Goal: Task Accomplishment & Management: Complete application form

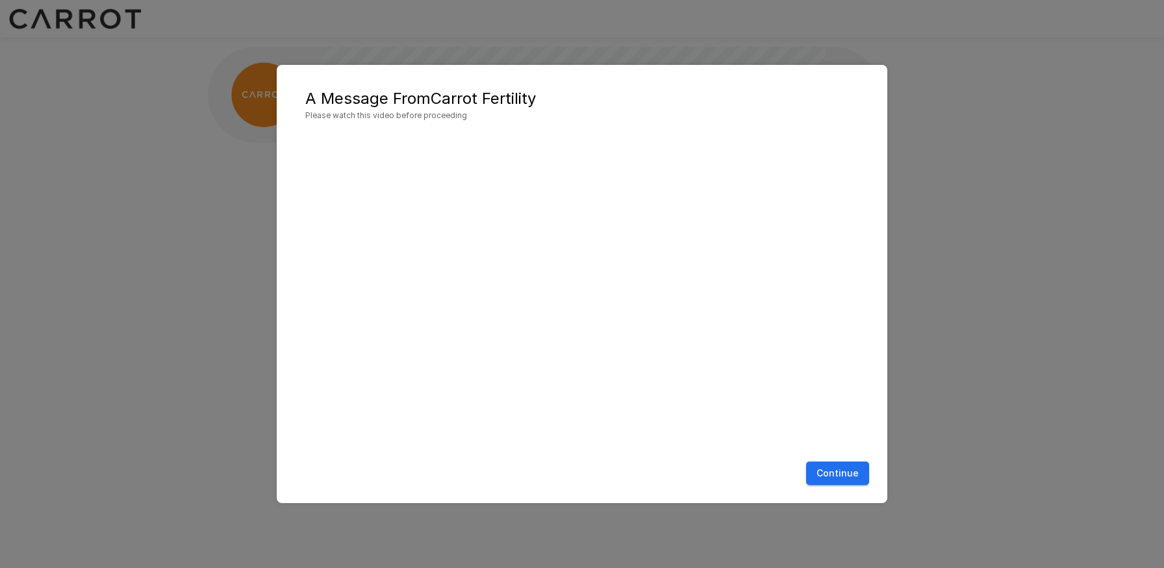
click at [846, 469] on button "Continue" at bounding box center [837, 474] width 63 height 24
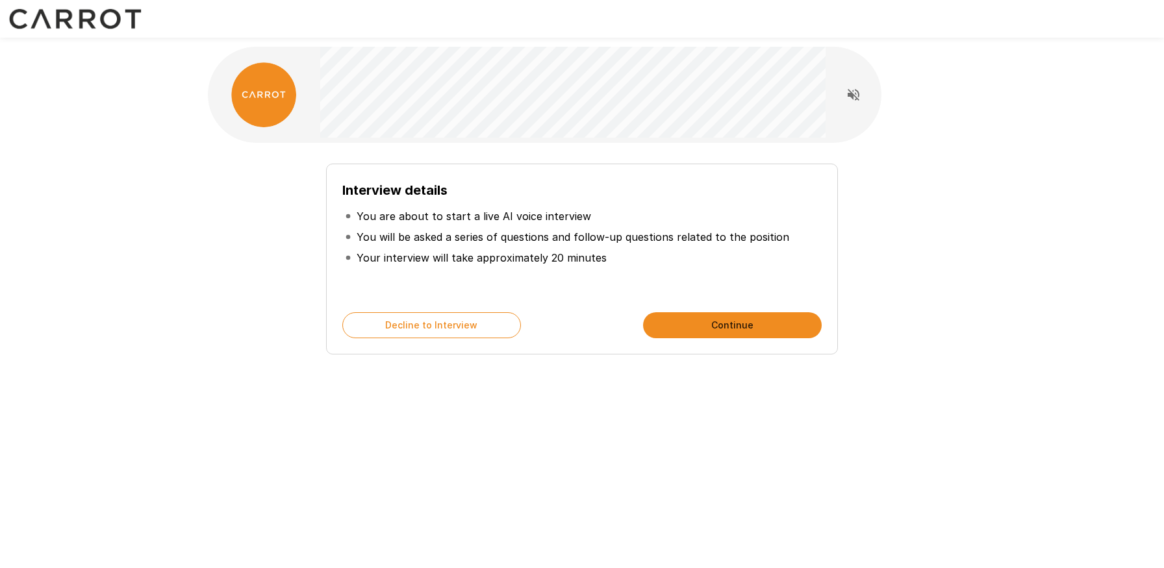
click at [721, 322] on button "Continue" at bounding box center [732, 325] width 179 height 26
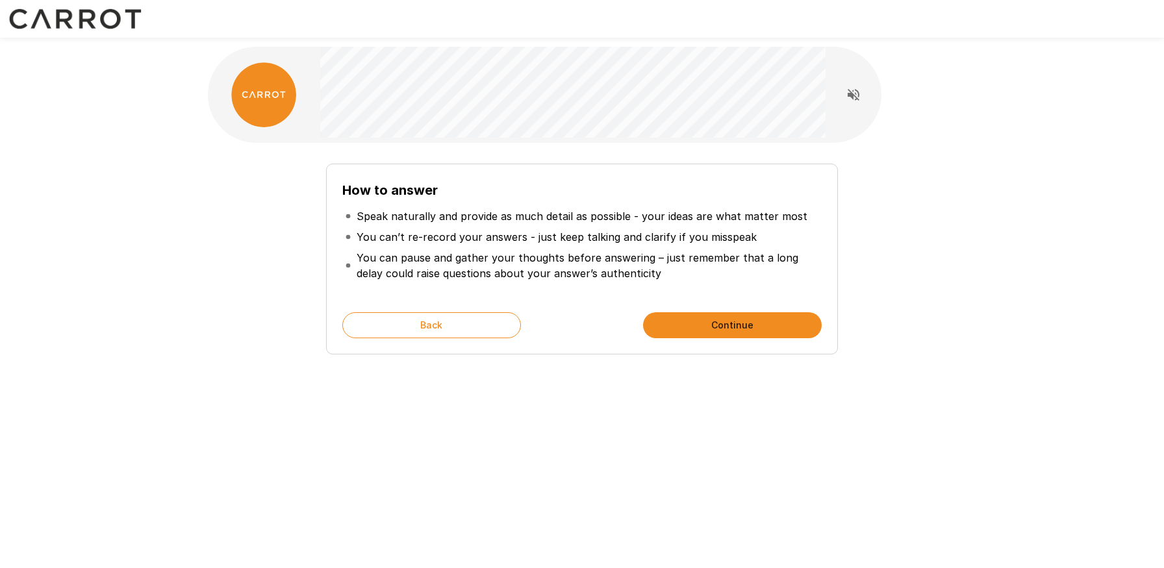
click at [743, 317] on button "Continue" at bounding box center [732, 325] width 179 height 26
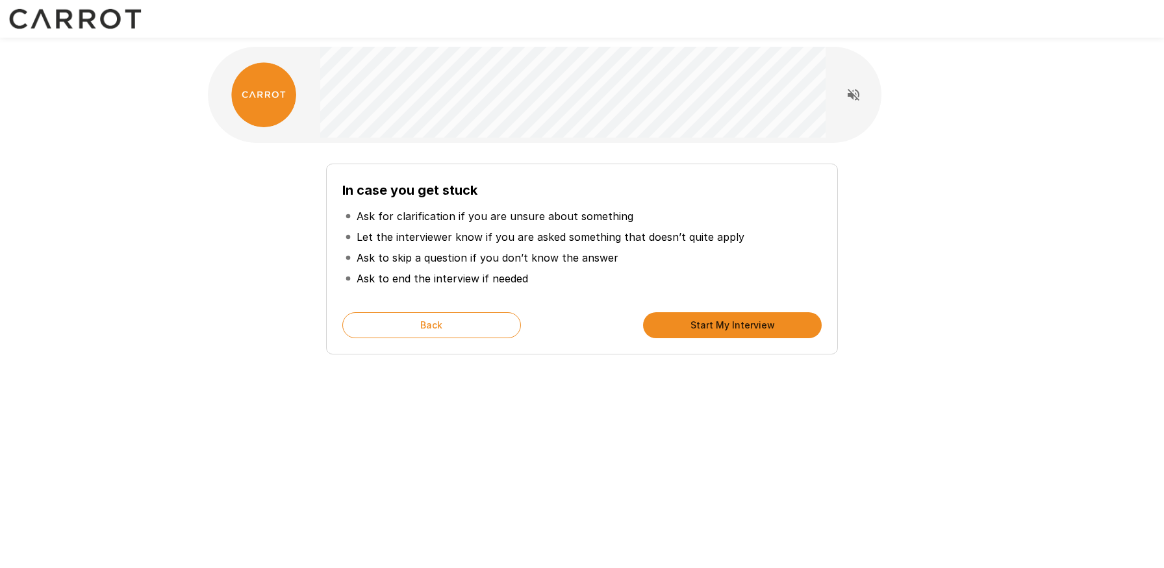
click at [743, 317] on button "Start My Interview" at bounding box center [732, 325] width 179 height 26
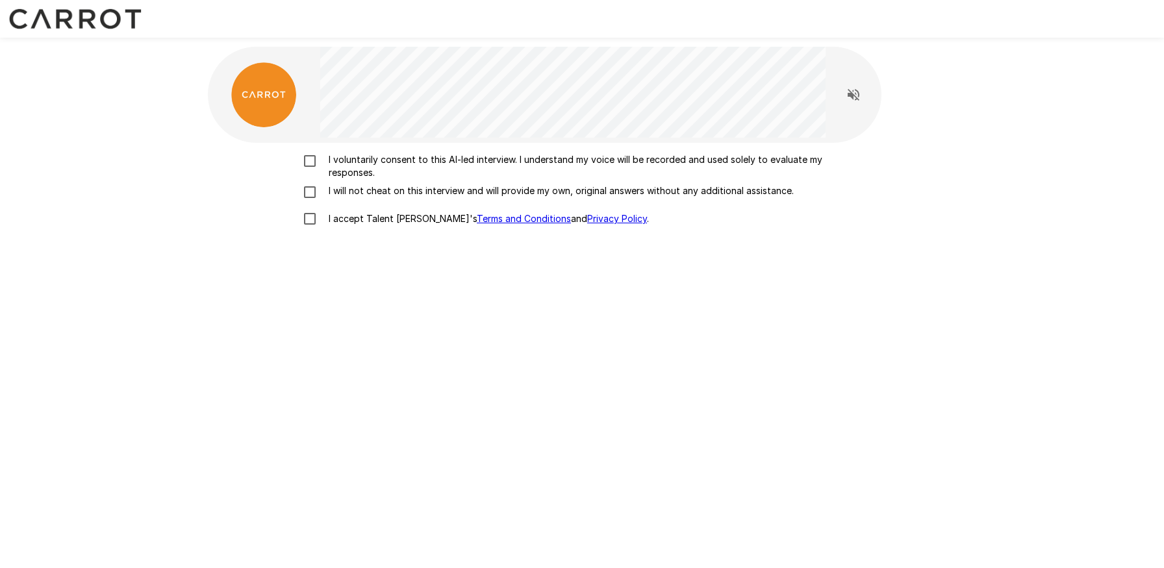
click at [457, 159] on p "I voluntarily consent to this AI-led interview. I understand my voice will be r…" at bounding box center [596, 166] width 544 height 26
click at [445, 187] on p "I will not cheat on this interview and will provide my own, original answers wi…" at bounding box center [559, 190] width 470 height 13
click at [385, 218] on p "I accept Talent Llama's Terms and Conditions and Privacy Policy ." at bounding box center [486, 218] width 325 height 13
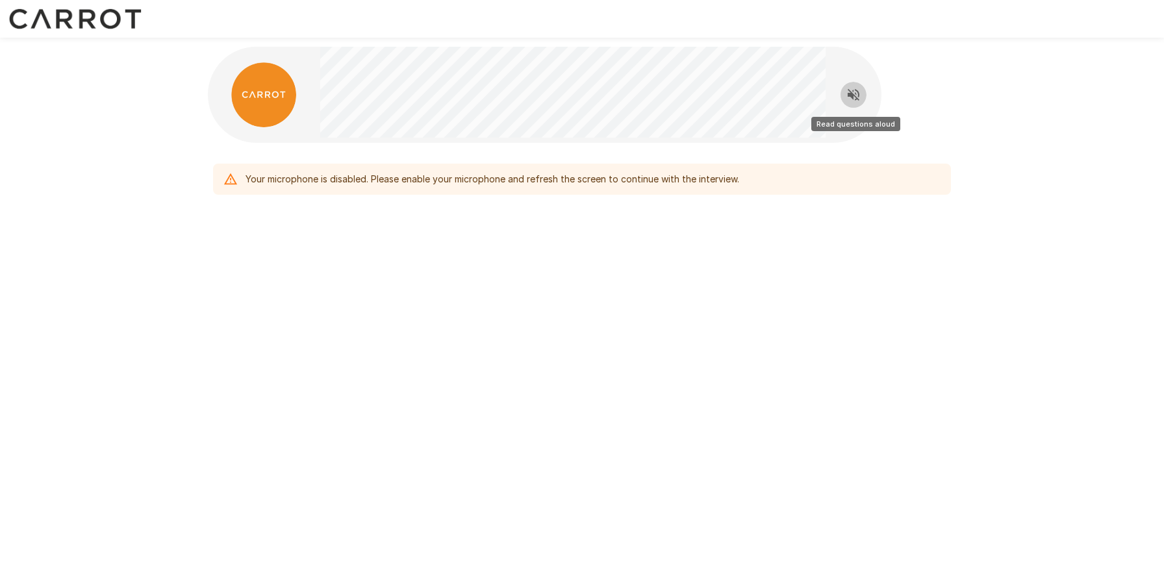
click at [854, 99] on icon "Read questions aloud" at bounding box center [854, 95] width 16 height 16
click at [1018, 225] on div "Your microphone is disabled. Please enable your microphone and refresh the scre…" at bounding box center [582, 152] width 1164 height 304
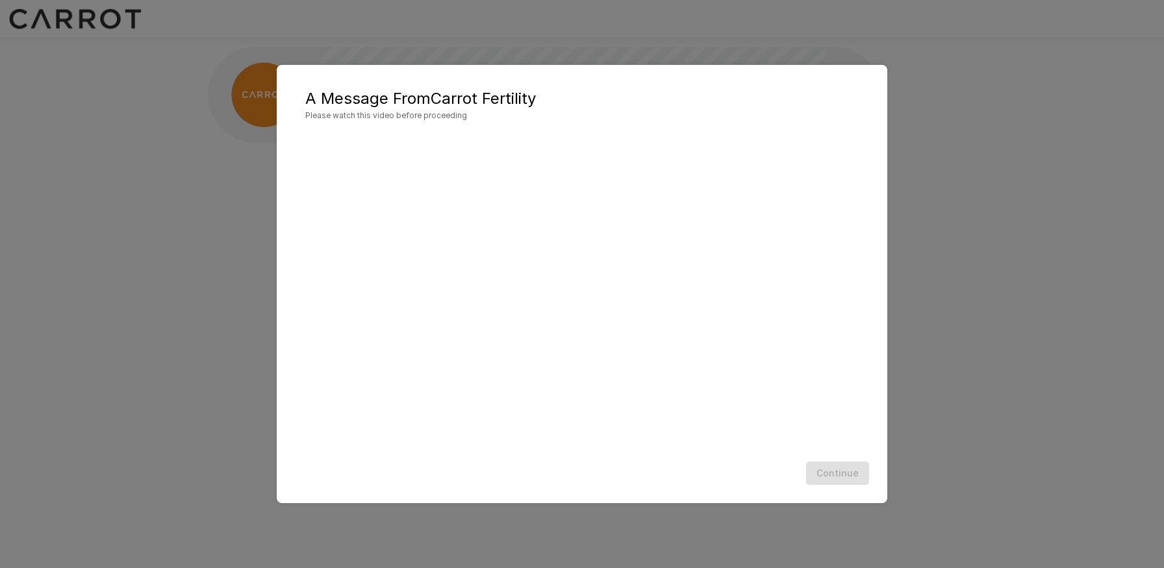
scroll to position [1, 0]
click at [846, 477] on button "Continue" at bounding box center [837, 474] width 63 height 24
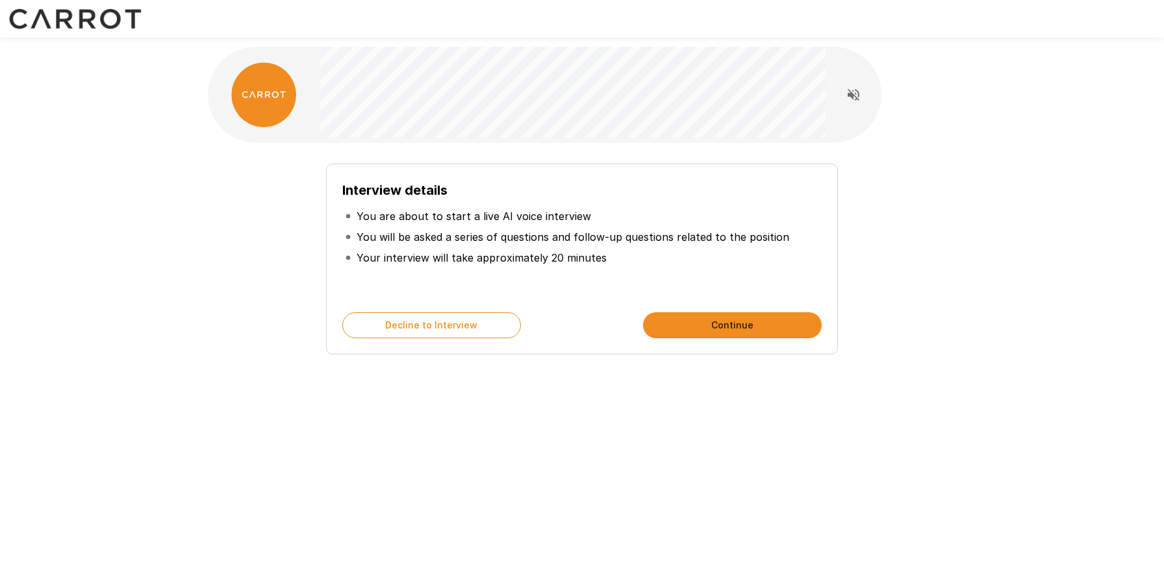
click at [731, 327] on button "Continue" at bounding box center [732, 325] width 179 height 26
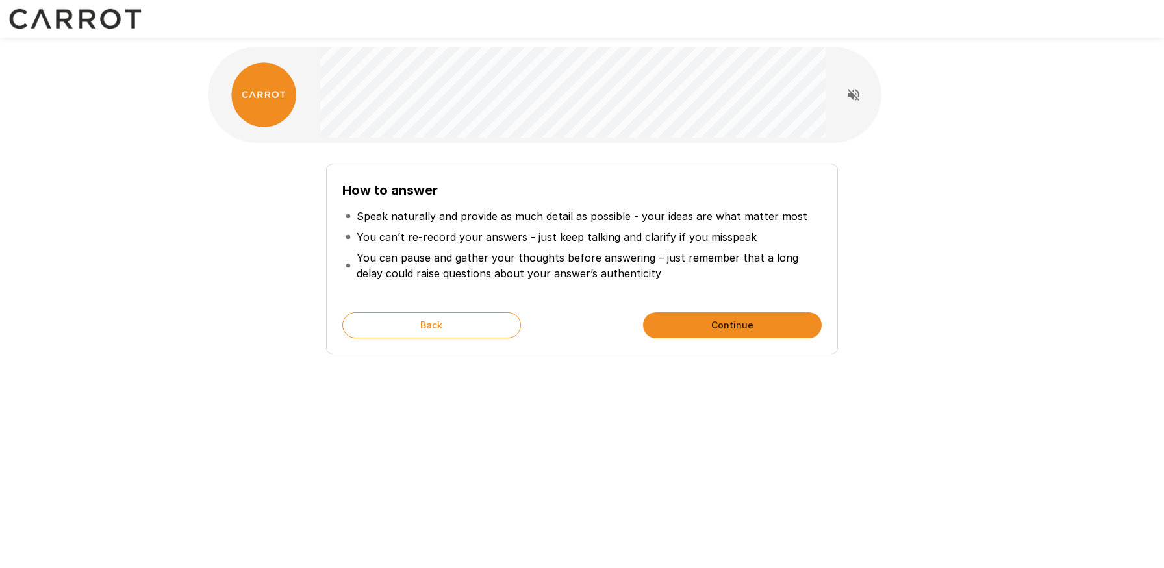
click at [731, 327] on button "Continue" at bounding box center [732, 325] width 179 height 26
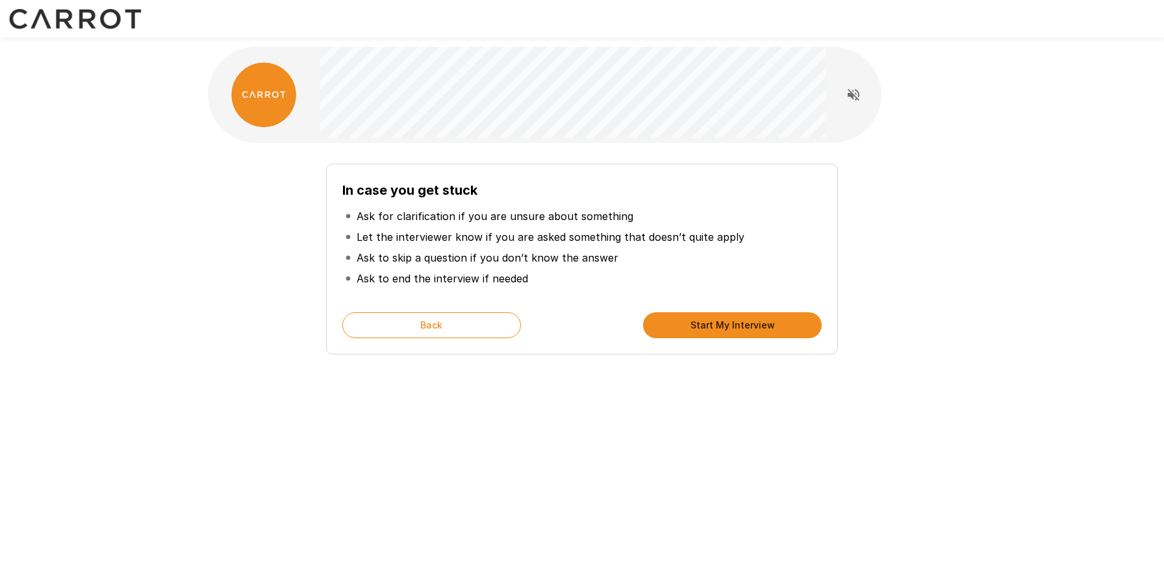
click at [731, 327] on button "Start My Interview" at bounding box center [732, 325] width 179 height 26
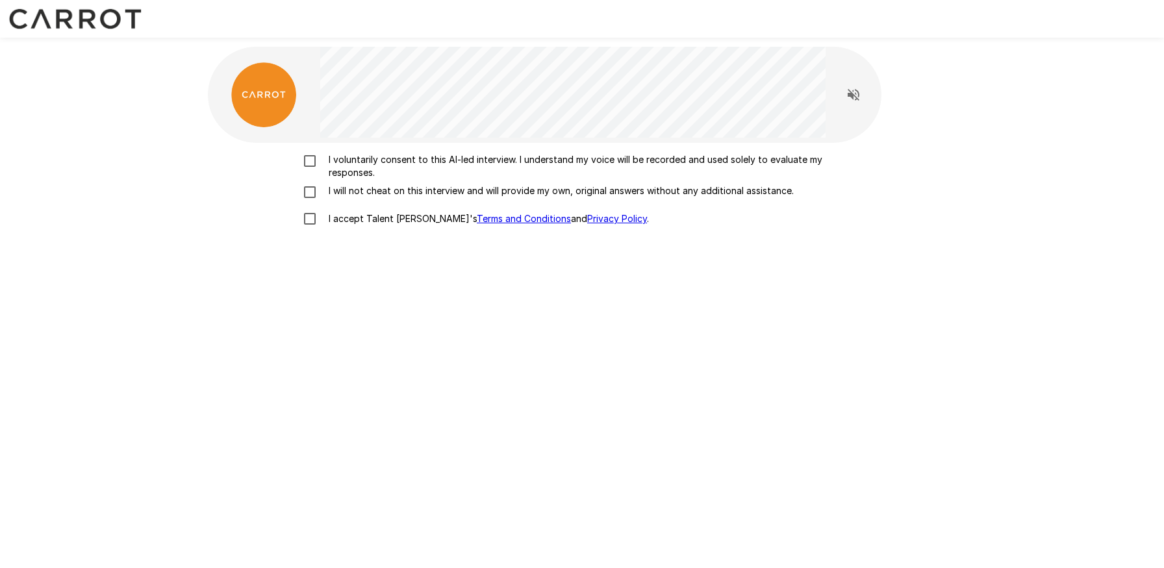
click at [392, 160] on p "I voluntarily consent to this AI-led interview. I understand my voice will be r…" at bounding box center [596, 166] width 544 height 26
click at [390, 185] on p "I will not cheat on this interview and will provide my own, original answers wi…" at bounding box center [559, 190] width 470 height 13
click at [386, 220] on p "I accept Talent Llama's Terms and Conditions and Privacy Policy ." at bounding box center [486, 218] width 325 height 13
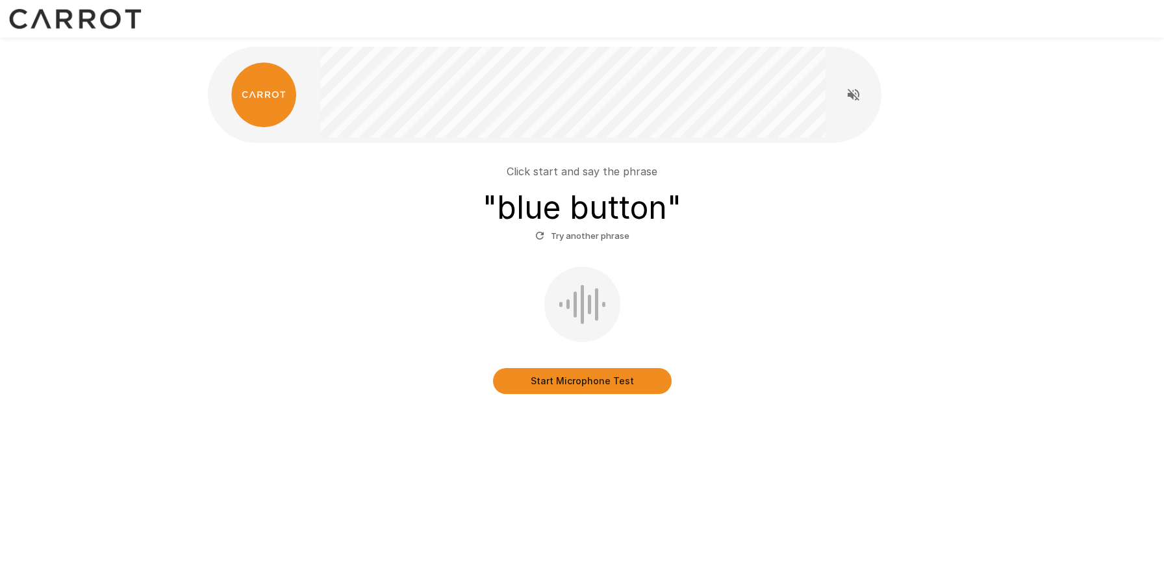
click at [601, 388] on button "Start Microphone Test" at bounding box center [582, 381] width 179 height 26
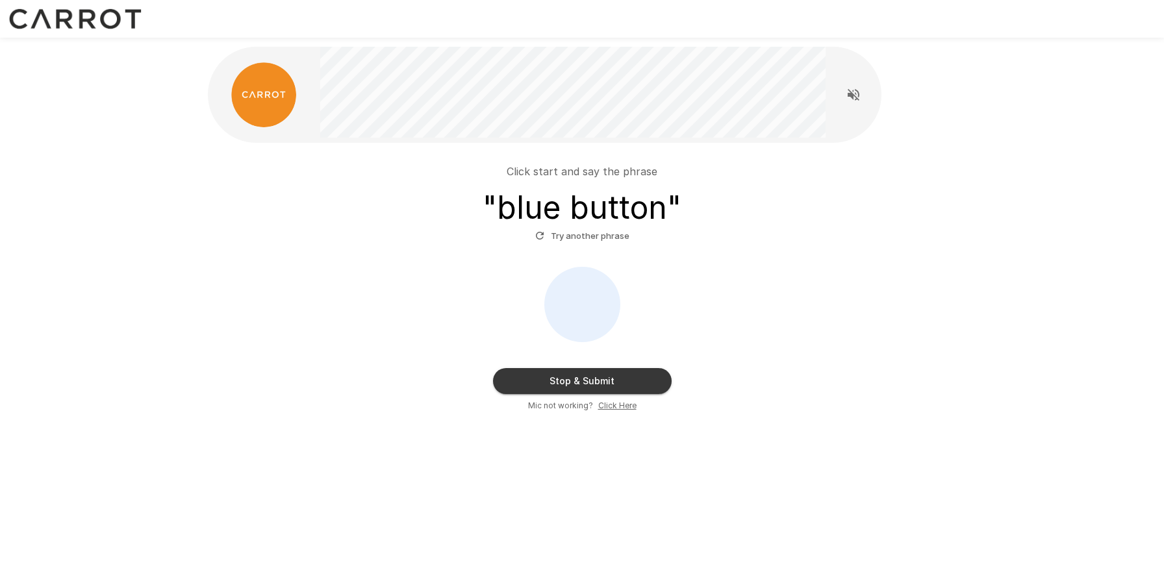
click at [528, 381] on button "Stop & Submit" at bounding box center [582, 381] width 179 height 26
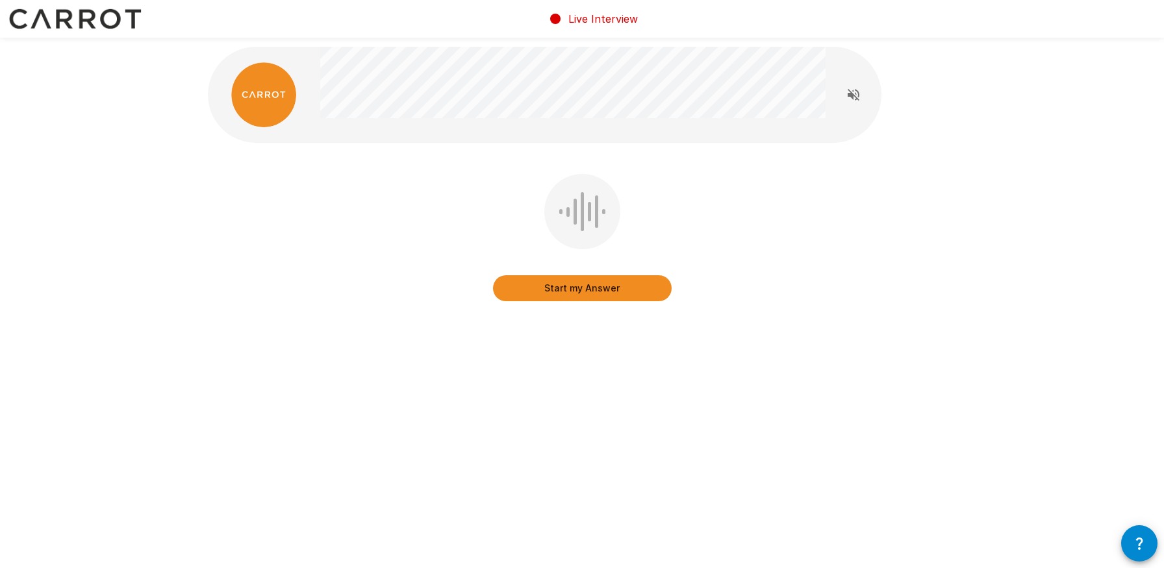
click at [1139, 541] on icon "button" at bounding box center [1140, 544] width 16 height 16
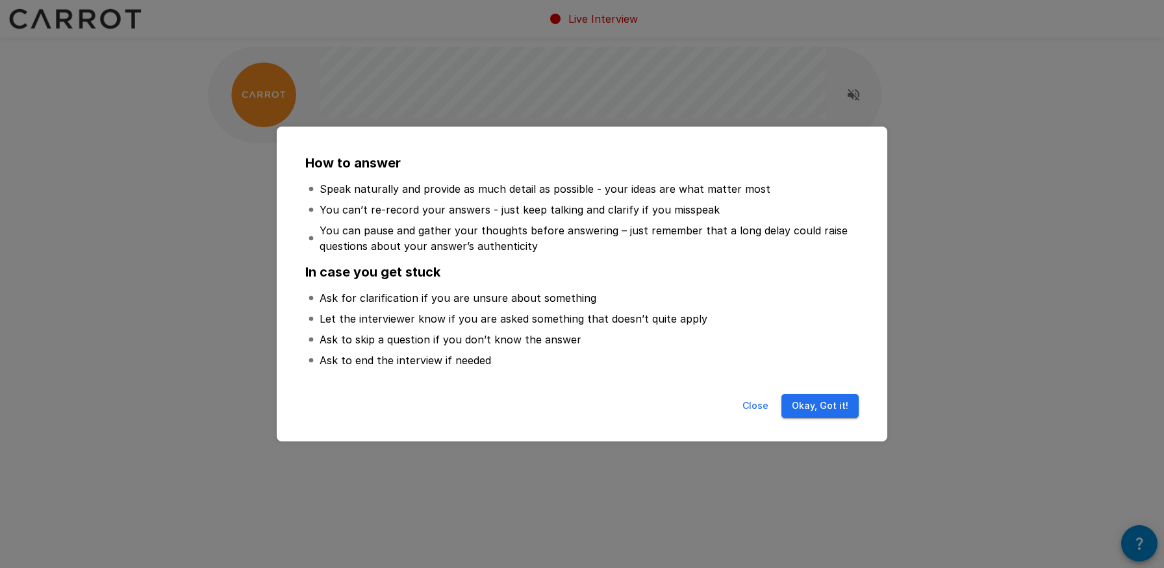
click at [817, 411] on button "Okay, Got it!" at bounding box center [820, 406] width 77 height 24
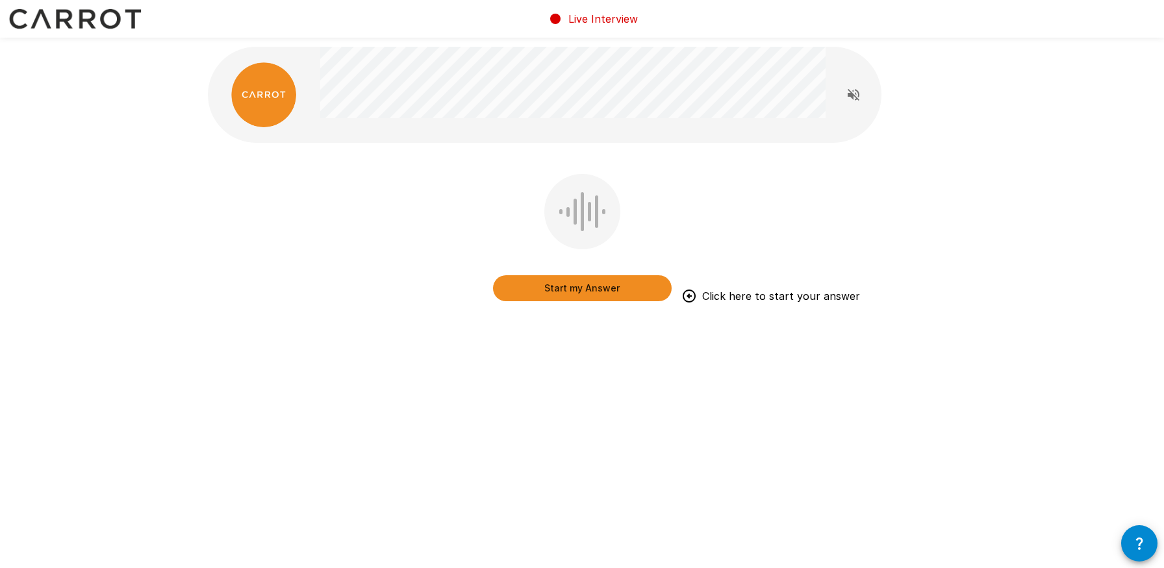
click at [608, 298] on button "Start my Answer" at bounding box center [582, 288] width 179 height 26
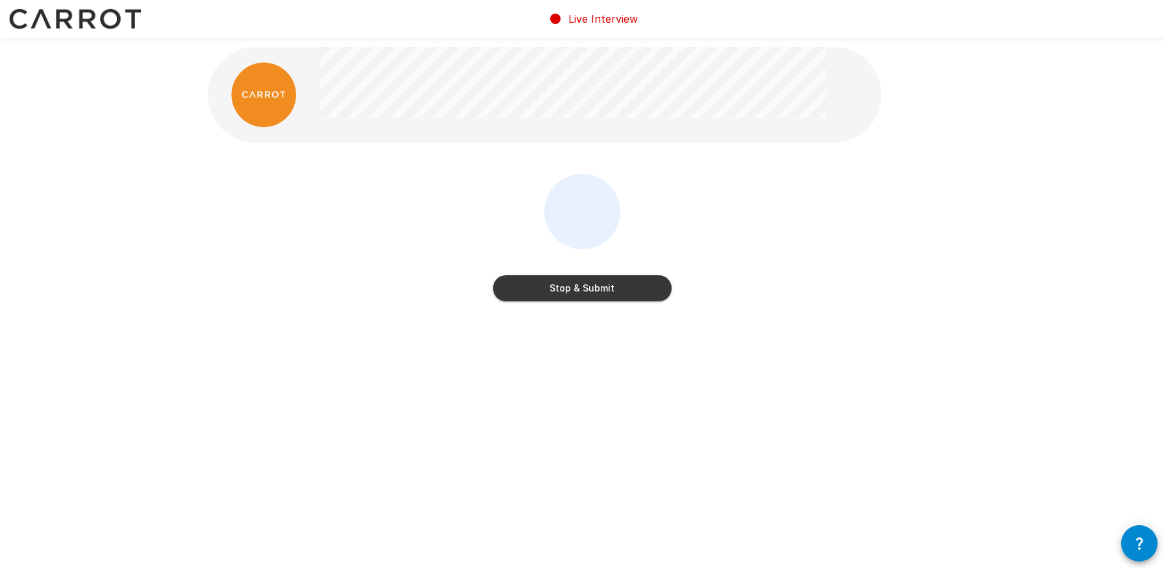
click at [588, 294] on button "Stop & Submit" at bounding box center [582, 288] width 179 height 26
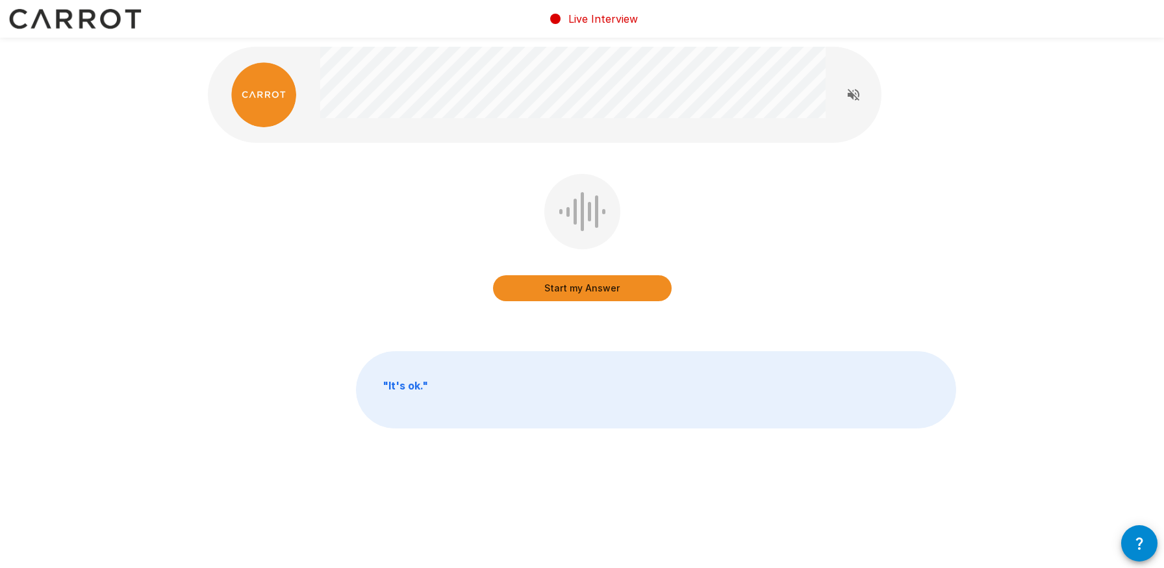
click at [602, 290] on button "Start my Answer" at bounding box center [582, 288] width 179 height 26
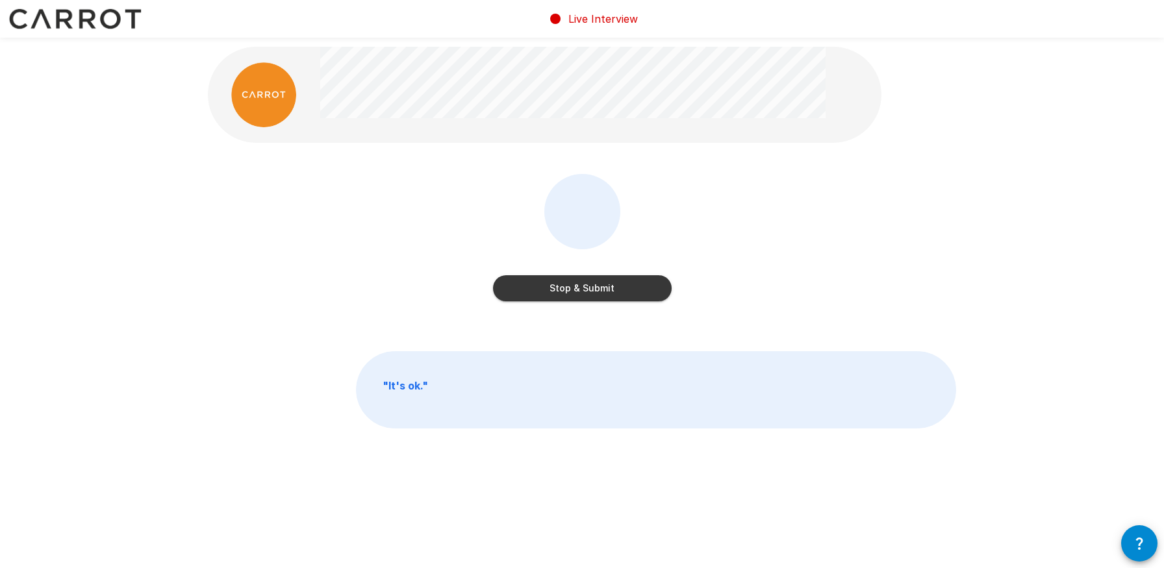
click at [602, 290] on button "Stop & Submit" at bounding box center [582, 288] width 179 height 26
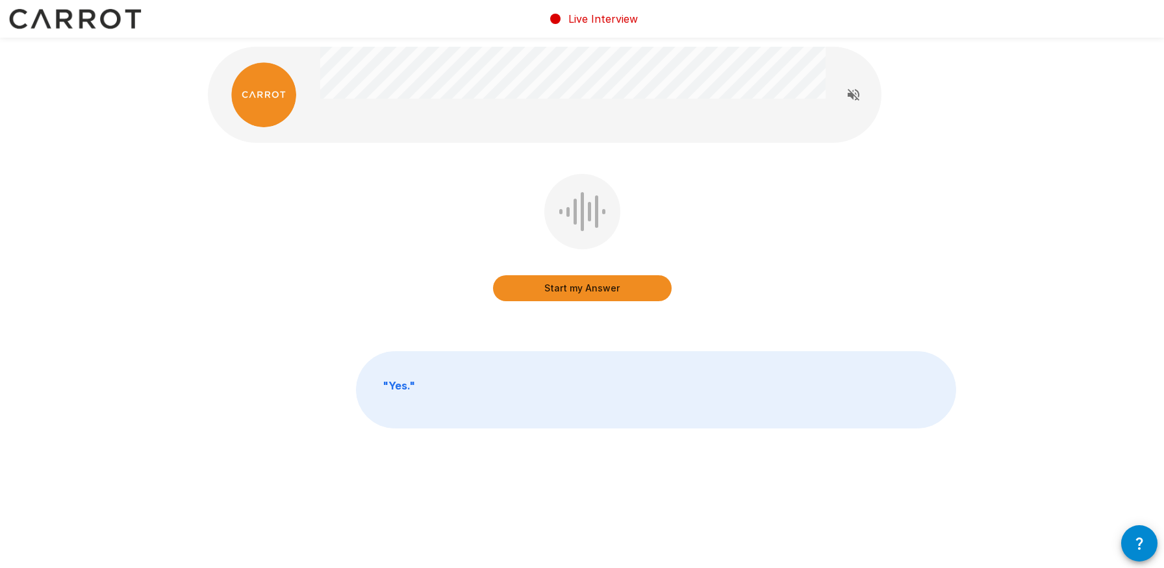
click at [600, 299] on button "Start my Answer" at bounding box center [582, 288] width 179 height 26
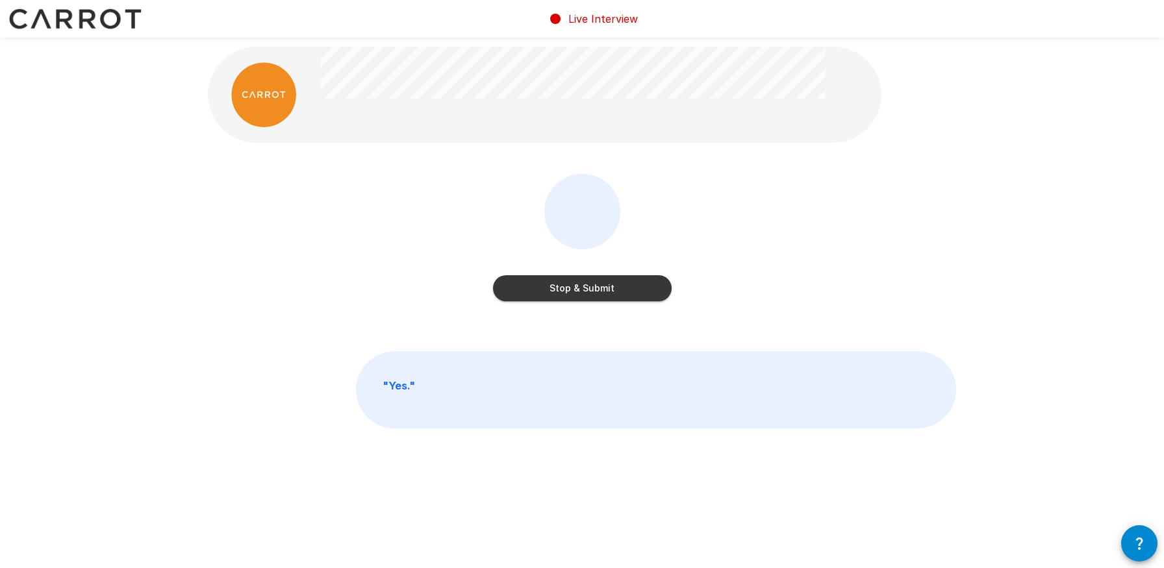
click at [606, 284] on button "Stop & Submit" at bounding box center [582, 288] width 179 height 26
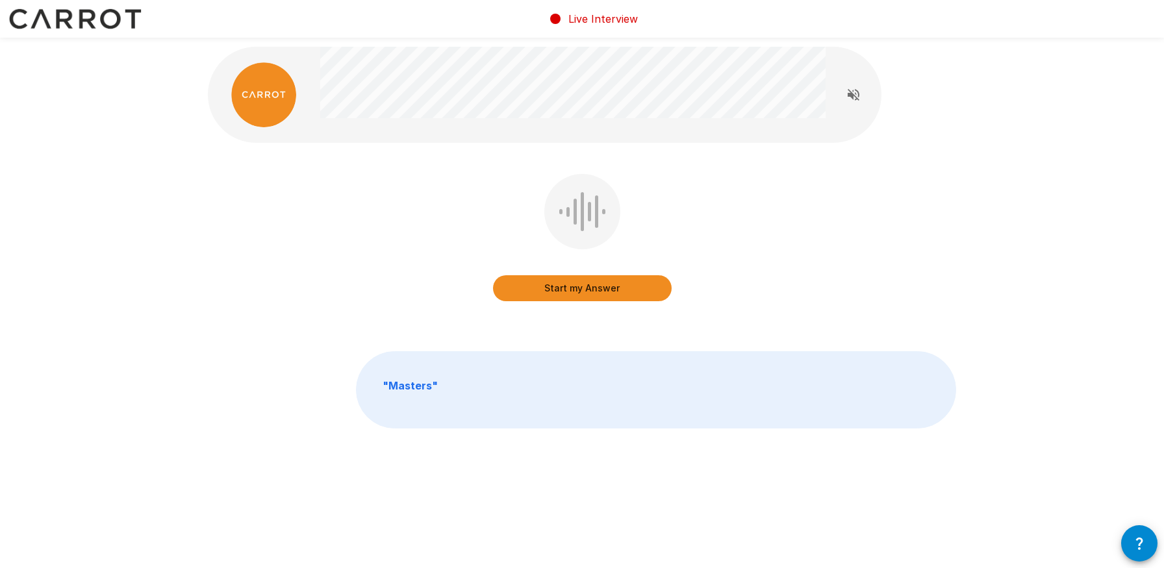
click at [607, 301] on button "Start my Answer" at bounding box center [582, 288] width 179 height 26
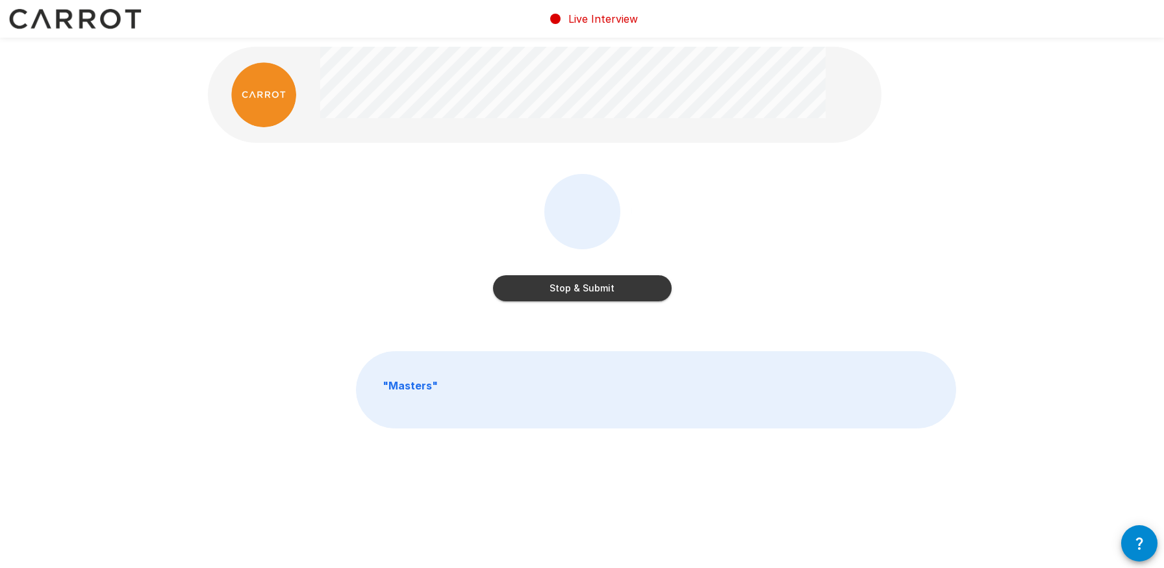
click at [602, 290] on button "Stop & Submit" at bounding box center [582, 288] width 179 height 26
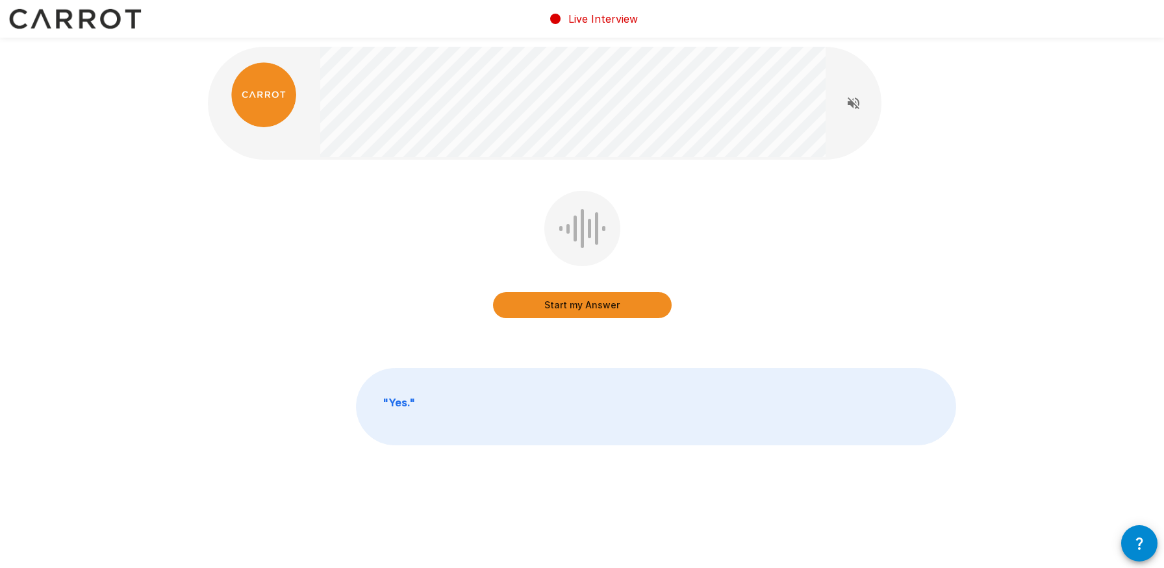
click at [605, 302] on button "Start my Answer" at bounding box center [582, 305] width 179 height 26
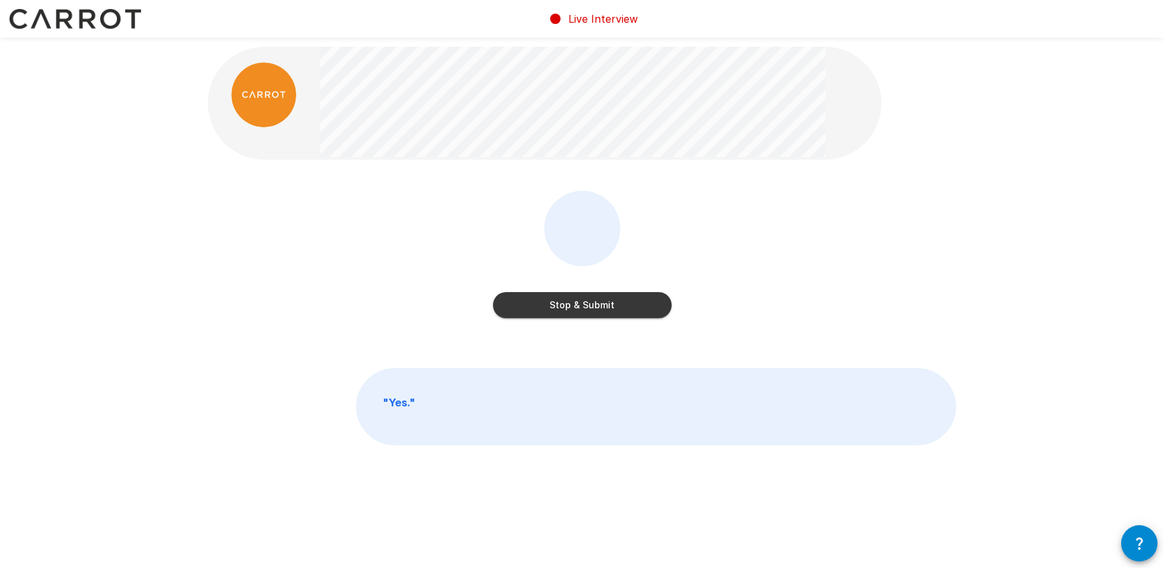
click at [591, 305] on button "Stop & Submit" at bounding box center [582, 305] width 179 height 26
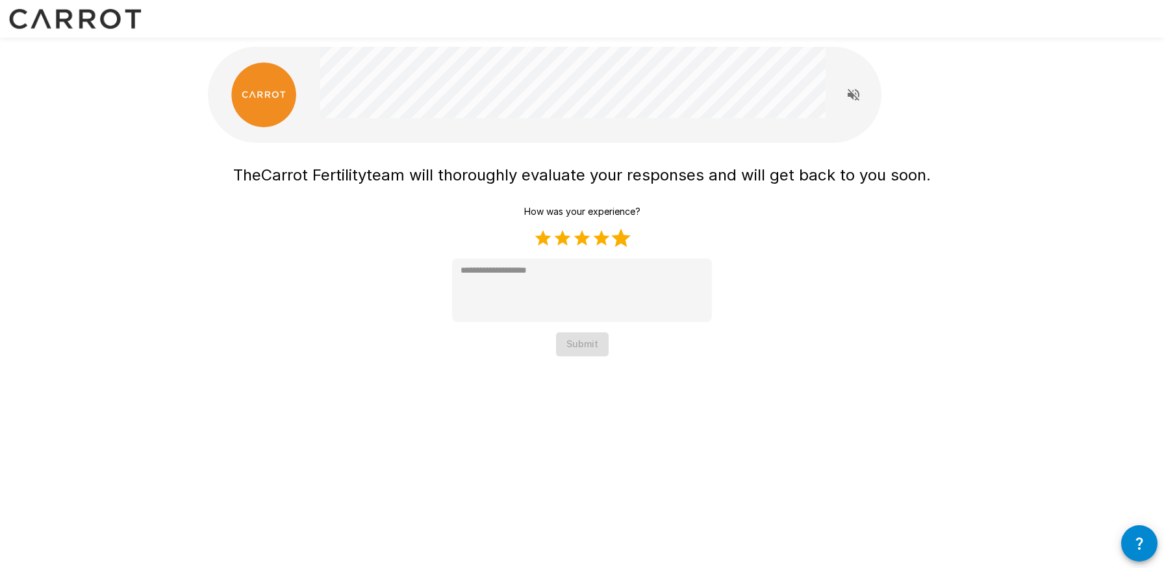
click at [620, 240] on label "5 Stars" at bounding box center [620, 238] width 19 height 19
type textarea "*"
click at [589, 349] on button "Submit" at bounding box center [582, 345] width 53 height 24
